Goal: Entertainment & Leisure: Consume media (video, audio)

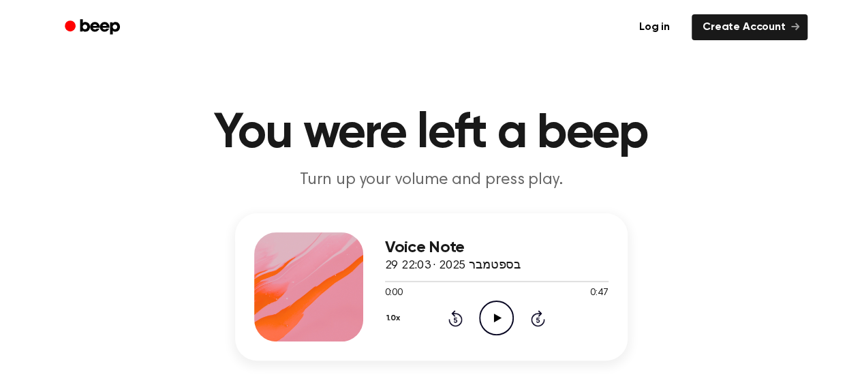
click at [495, 311] on icon "Play Audio" at bounding box center [496, 317] width 35 height 35
drag, startPoint x: 495, startPoint y: 311, endPoint x: 503, endPoint y: 290, distance: 23.3
click at [503, 290] on div "Voice Note 29 בספטמבר 2025 · 22:03 0:00 0:47 Your browser does not support the …" at bounding box center [496, 286] width 223 height 109
click at [503, 290] on div "0:00 0:47" at bounding box center [496, 293] width 223 height 14
click at [506, 283] on div at bounding box center [496, 280] width 223 height 11
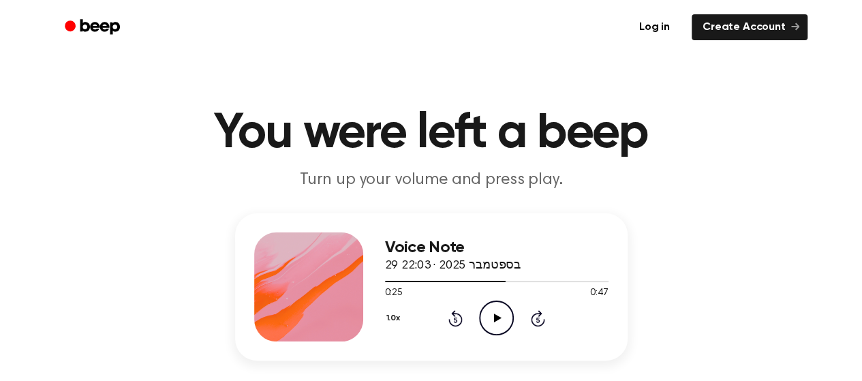
click at [495, 315] on icon at bounding box center [497, 317] width 7 height 9
click at [495, 315] on icon "Pause Audio" at bounding box center [496, 317] width 35 height 35
click at [497, 281] on div at bounding box center [452, 281] width 134 height 1
click at [499, 309] on icon "Play Audio" at bounding box center [496, 317] width 35 height 35
click at [499, 309] on icon "Pause Audio" at bounding box center [496, 317] width 35 height 35
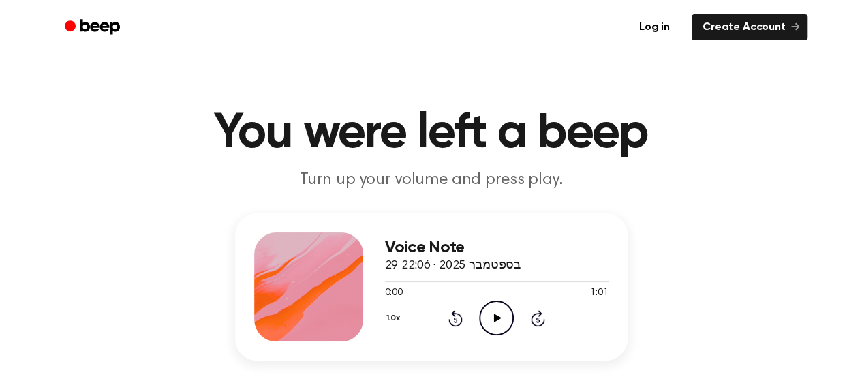
click at [485, 308] on icon "Play Audio" at bounding box center [496, 317] width 35 height 35
click at [491, 310] on icon "Pause Audio" at bounding box center [496, 317] width 35 height 35
click at [490, 311] on icon "Play Audio" at bounding box center [496, 317] width 35 height 35
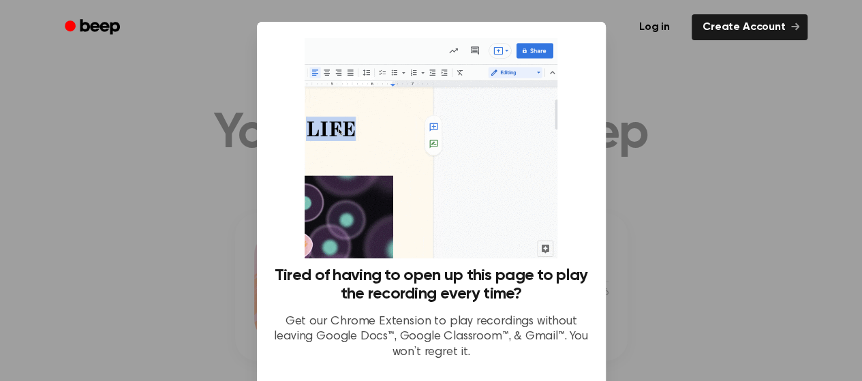
click at [613, 261] on div at bounding box center [431, 190] width 862 height 381
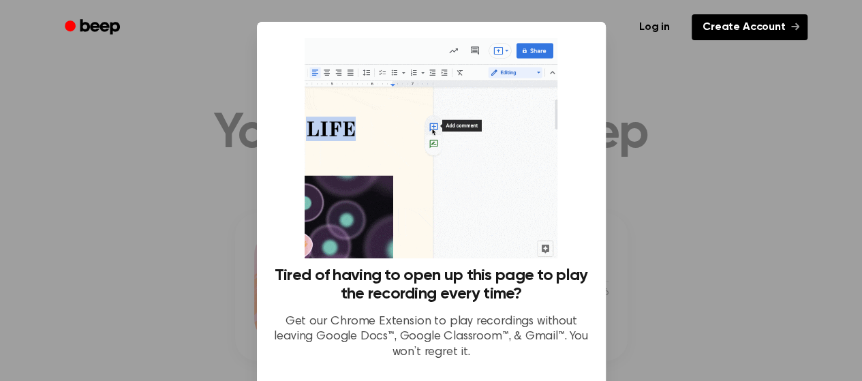
click at [758, 21] on link "Create Account" at bounding box center [750, 27] width 116 height 26
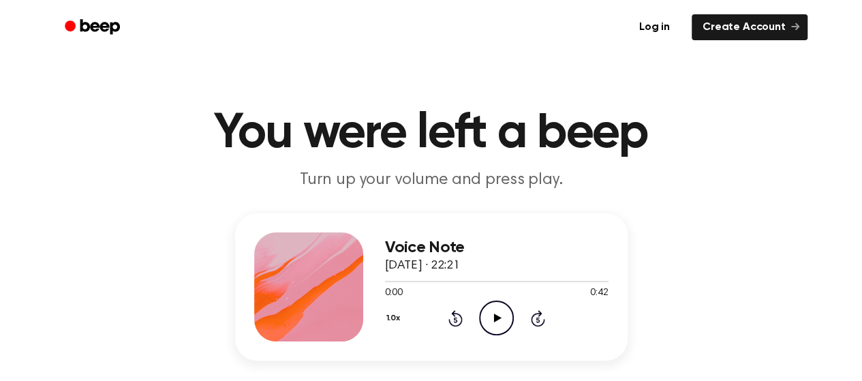
click at [485, 317] on icon "Play Audio" at bounding box center [496, 317] width 35 height 35
click at [481, 317] on icon "Pause Audio" at bounding box center [496, 317] width 35 height 35
click at [386, 279] on div at bounding box center [496, 280] width 223 height 11
click at [488, 324] on icon "Play Audio" at bounding box center [496, 317] width 35 height 35
click at [489, 324] on icon "Pause Audio" at bounding box center [496, 317] width 35 height 35
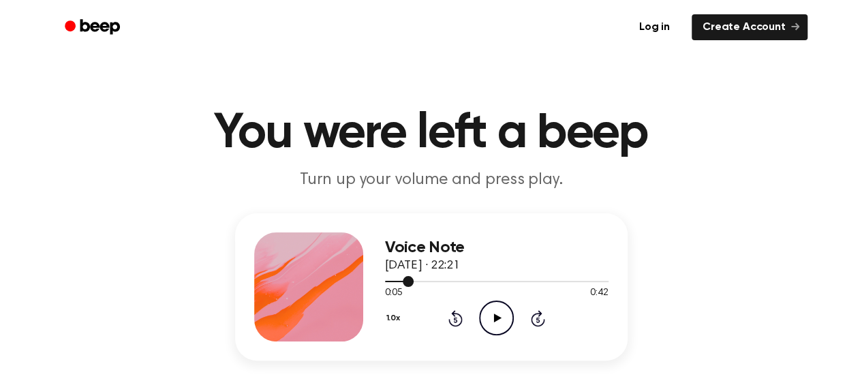
click at [388, 278] on div at bounding box center [496, 280] width 223 height 11
click at [489, 324] on icon "Play Audio" at bounding box center [496, 317] width 35 height 35
click at [489, 324] on icon "Pause Audio" at bounding box center [496, 317] width 35 height 35
click at [489, 324] on icon "Play Audio" at bounding box center [496, 317] width 35 height 35
click at [480, 312] on icon "Play Audio" at bounding box center [496, 317] width 35 height 35
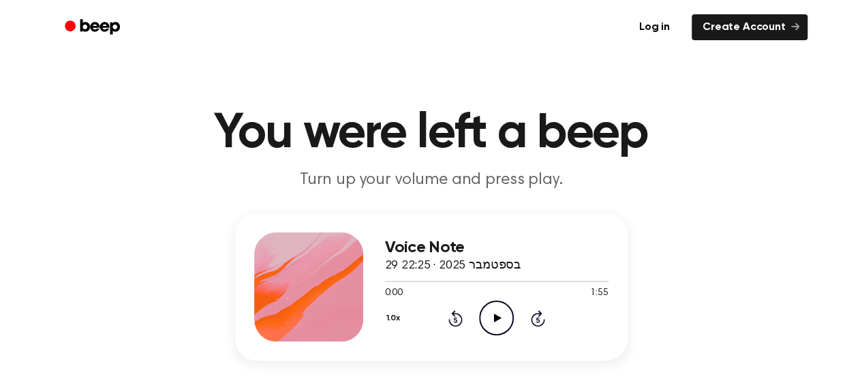
click at [486, 327] on icon "Play Audio" at bounding box center [496, 317] width 35 height 35
click at [501, 325] on icon "Play Audio" at bounding box center [496, 317] width 35 height 35
click at [495, 309] on icon "Play Audio" at bounding box center [496, 317] width 35 height 35
click at [505, 314] on icon "Play Audio" at bounding box center [496, 317] width 35 height 35
click at [505, 314] on icon "Pause Audio" at bounding box center [496, 317] width 35 height 35
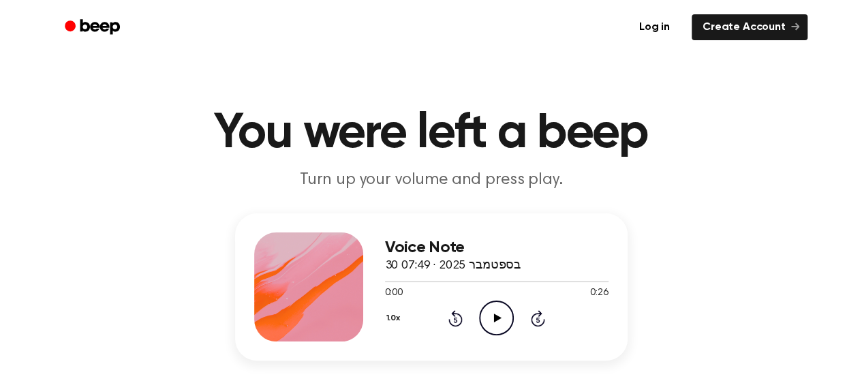
click at [505, 314] on icon "Play Audio" at bounding box center [496, 317] width 35 height 35
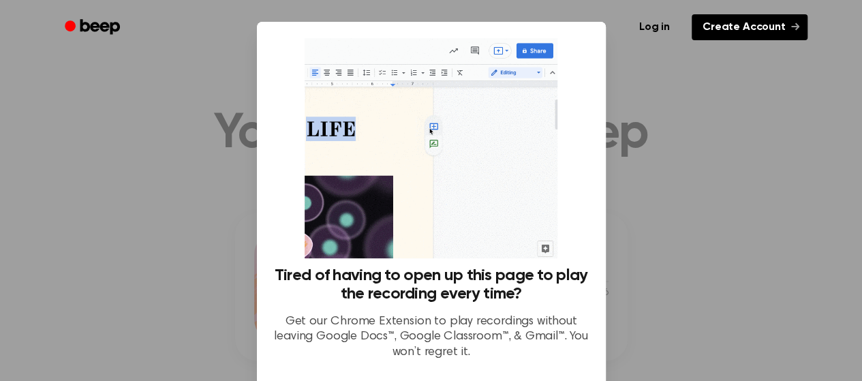
click at [792, 27] on icon at bounding box center [795, 26] width 8 height 8
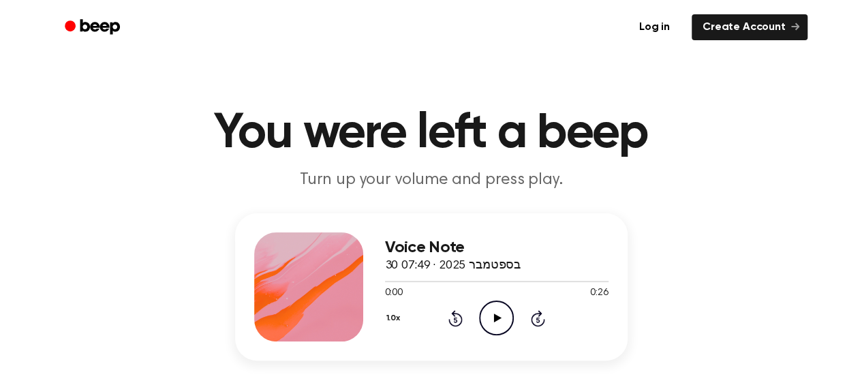
click at [501, 312] on icon "Play Audio" at bounding box center [496, 317] width 35 height 35
click at [399, 281] on div at bounding box center [496, 281] width 223 height 1
drag, startPoint x: 379, startPoint y: 281, endPoint x: 399, endPoint y: 285, distance: 20.2
click at [399, 285] on div at bounding box center [496, 280] width 223 height 11
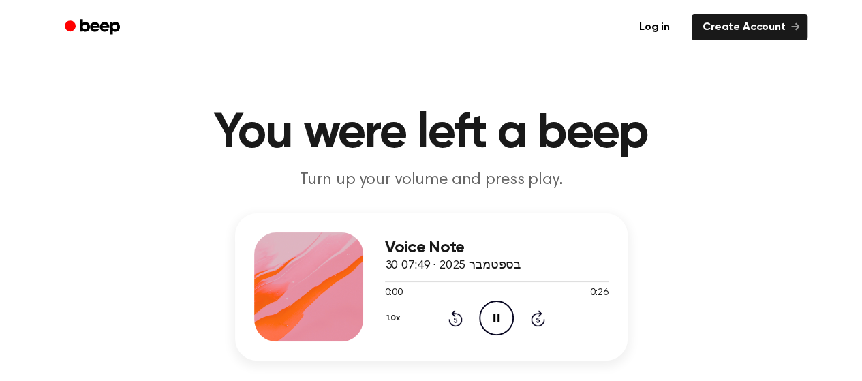
click at [489, 315] on icon "Pause Audio" at bounding box center [496, 317] width 35 height 35
click at [489, 315] on icon "Play Audio" at bounding box center [496, 317] width 35 height 35
click at [489, 315] on icon "Pause Audio" at bounding box center [496, 317] width 35 height 35
click at [489, 315] on icon "Play Audio" at bounding box center [496, 317] width 35 height 35
drag, startPoint x: 396, startPoint y: 278, endPoint x: 406, endPoint y: 281, distance: 10.8
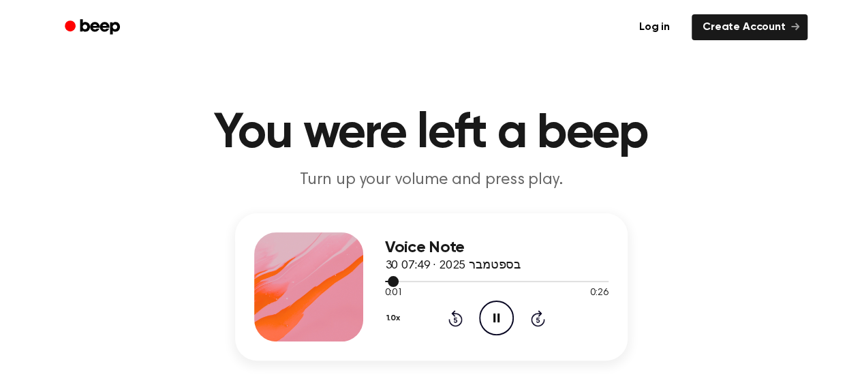
click at [406, 281] on div at bounding box center [496, 280] width 223 height 11
click at [392, 281] on span at bounding box center [393, 281] width 11 height 11
click at [401, 285] on div at bounding box center [496, 280] width 223 height 11
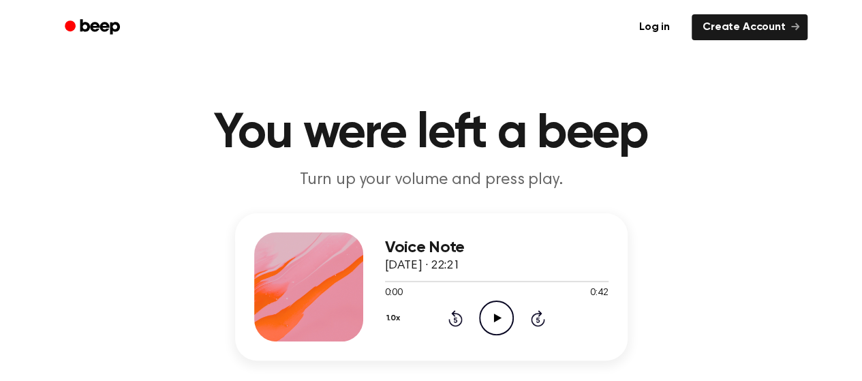
click at [500, 324] on icon "Play Audio" at bounding box center [496, 317] width 35 height 35
click at [495, 322] on icon "Pause Audio" at bounding box center [496, 317] width 35 height 35
click at [486, 324] on icon "Play Audio" at bounding box center [496, 317] width 35 height 35
click at [385, 278] on div at bounding box center [496, 280] width 223 height 11
click at [503, 326] on icon "Pause Audio" at bounding box center [496, 317] width 35 height 35
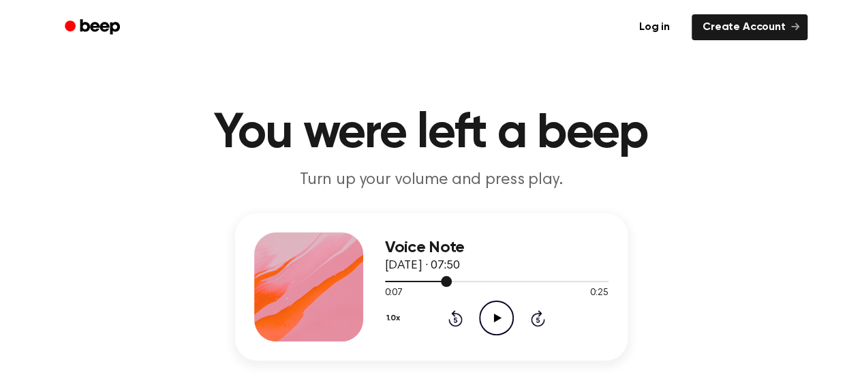
click at [385, 281] on div at bounding box center [418, 281] width 67 height 1
click at [497, 321] on icon "Play Audio" at bounding box center [496, 317] width 35 height 35
click at [489, 315] on icon "Play Audio" at bounding box center [496, 317] width 35 height 35
click at [327, 52] on div "Log in Create Account" at bounding box center [431, 27] width 752 height 55
click at [484, 320] on icon "Play Audio" at bounding box center [496, 317] width 35 height 35
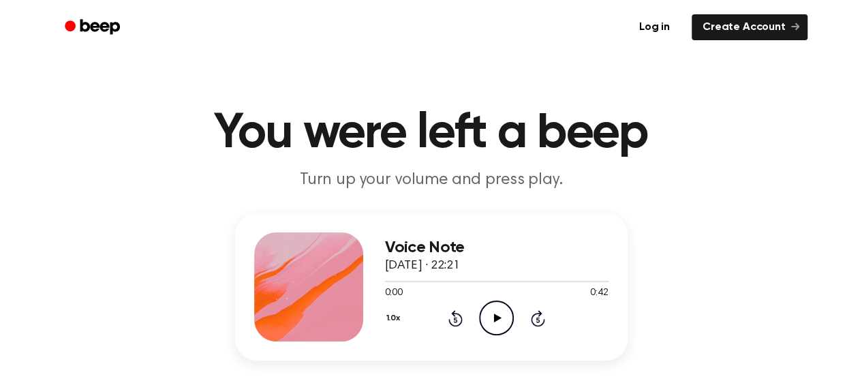
click at [486, 317] on icon "Play Audio" at bounding box center [496, 317] width 35 height 35
